Goal: Register for event/course

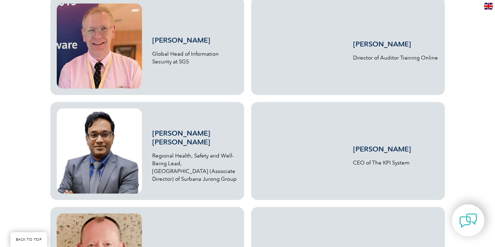
scroll to position [978, 0]
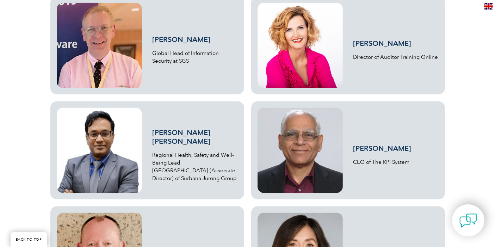
click at [165, 39] on link "[PERSON_NAME]" at bounding box center [181, 39] width 58 height 8
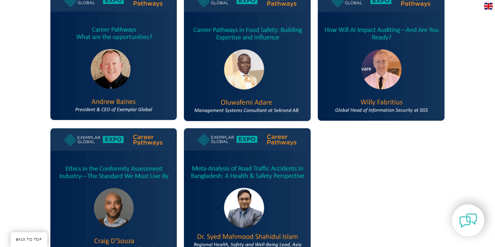
scroll to position [391, 0]
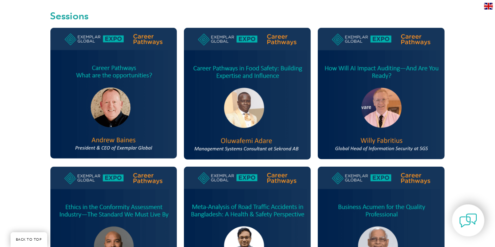
click at [380, 74] on img at bounding box center [381, 93] width 127 height 131
click at [387, 111] on img at bounding box center [381, 93] width 127 height 131
click at [365, 70] on img at bounding box center [381, 93] width 127 height 131
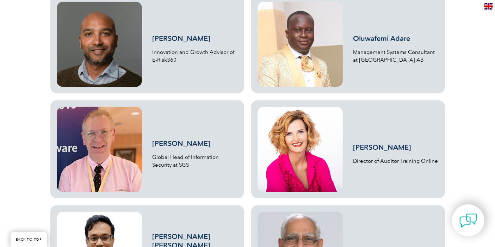
scroll to position [900, 0]
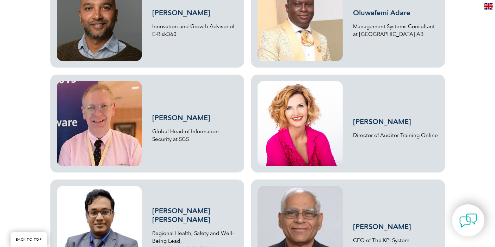
click at [182, 118] on link "[PERSON_NAME]" at bounding box center [181, 117] width 58 height 8
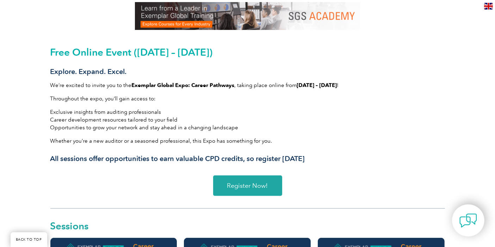
scroll to position [198, 0]
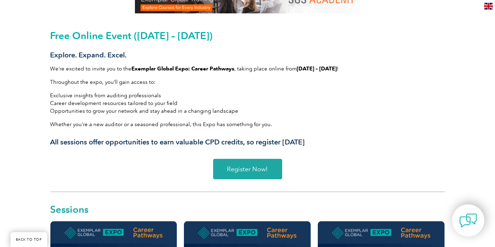
click at [251, 171] on span "Register Now!" at bounding box center [247, 169] width 41 height 6
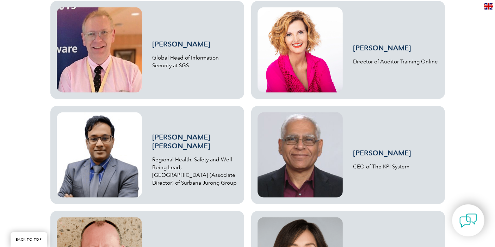
scroll to position [1058, 0]
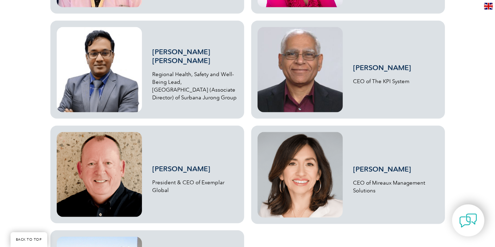
click at [362, 69] on link "[PERSON_NAME]" at bounding box center [382, 67] width 58 height 8
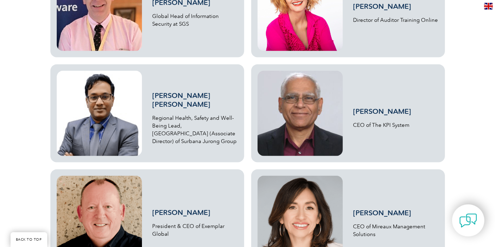
scroll to position [980, 0]
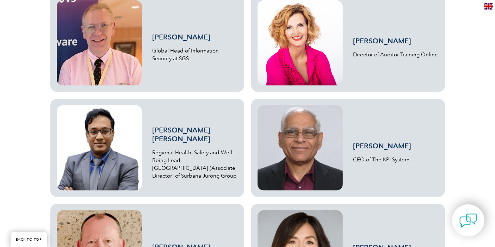
click at [166, 137] on link "[PERSON_NAME] [PERSON_NAME]" at bounding box center [181, 134] width 58 height 17
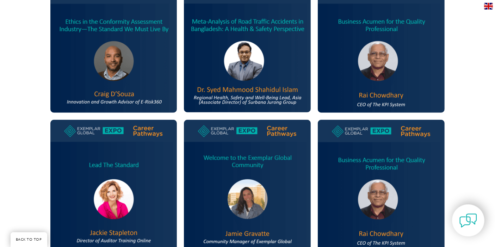
scroll to position [511, 0]
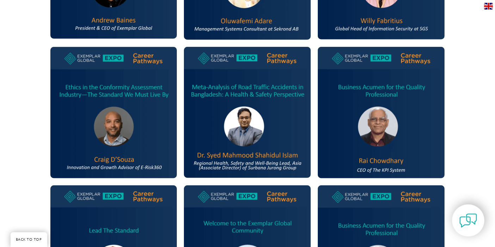
click at [108, 131] on img at bounding box center [113, 112] width 127 height 131
click at [123, 88] on img at bounding box center [113, 112] width 127 height 131
click at [272, 111] on img at bounding box center [247, 112] width 127 height 131
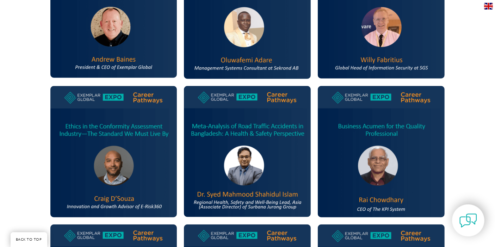
scroll to position [354, 0]
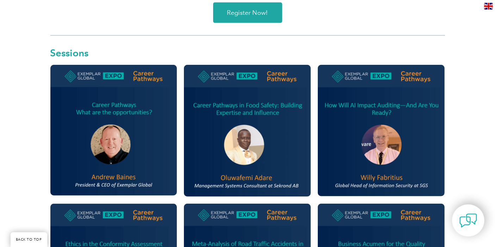
click at [367, 140] on img at bounding box center [381, 130] width 127 height 131
click at [242, 132] on img at bounding box center [247, 130] width 127 height 131
click at [114, 136] on img at bounding box center [113, 130] width 127 height 131
click at [249, 152] on img at bounding box center [247, 130] width 127 height 131
click at [382, 146] on img at bounding box center [381, 130] width 127 height 131
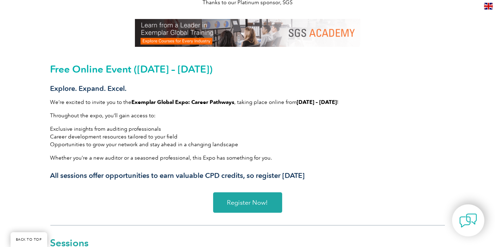
scroll to position [159, 0]
